Goal: Check status

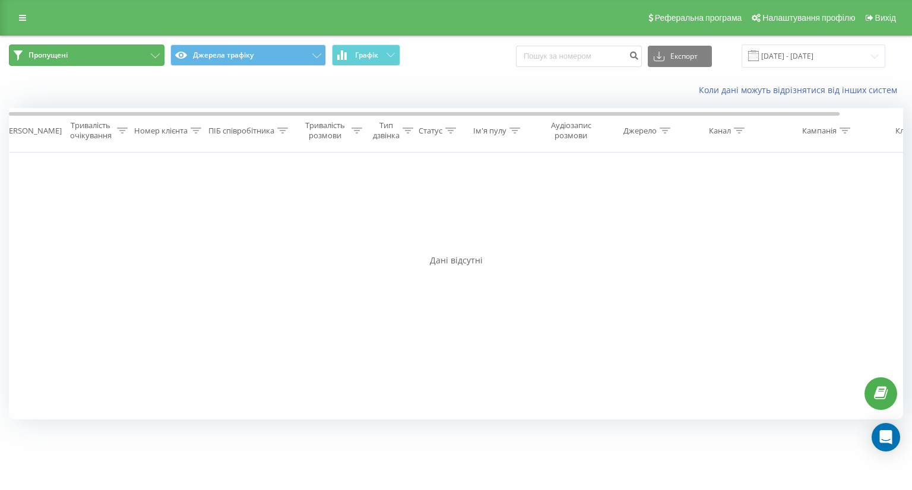
click at [156, 56] on icon at bounding box center [155, 55] width 9 height 5
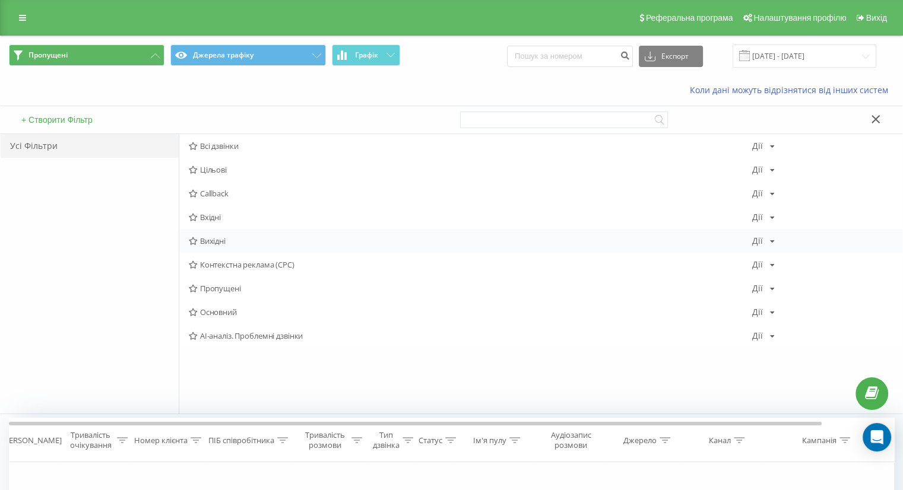
click at [254, 243] on span "Вихідні" at bounding box center [471, 241] width 564 height 8
